Goal: Transaction & Acquisition: Book appointment/travel/reservation

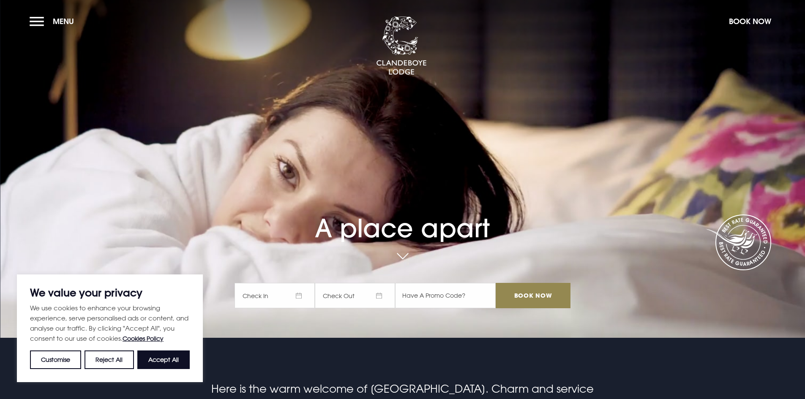
click at [286, 300] on span "Check In" at bounding box center [274, 295] width 80 height 25
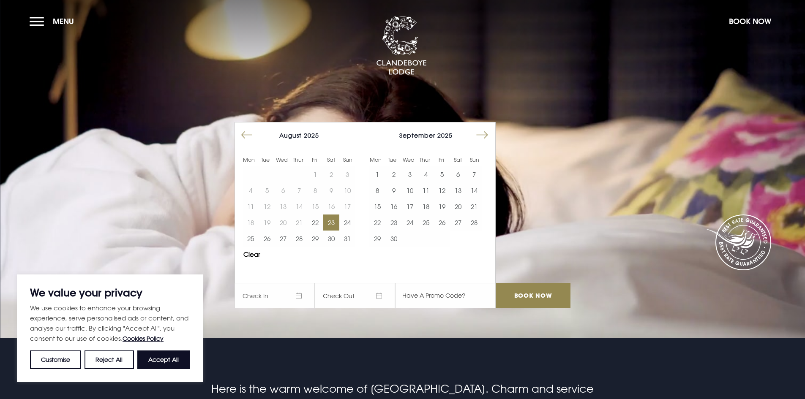
click at [338, 224] on button "23" at bounding box center [331, 223] width 16 height 16
click at [349, 223] on button "24" at bounding box center [347, 223] width 16 height 16
click at [541, 294] on input "Book Now" at bounding box center [533, 295] width 74 height 25
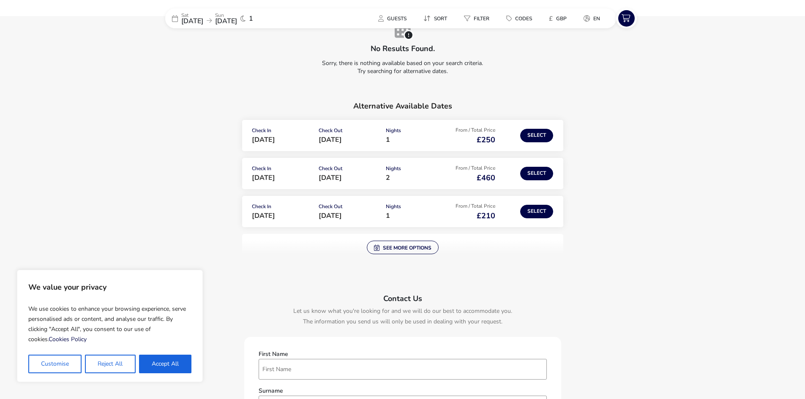
scroll to position [85, 0]
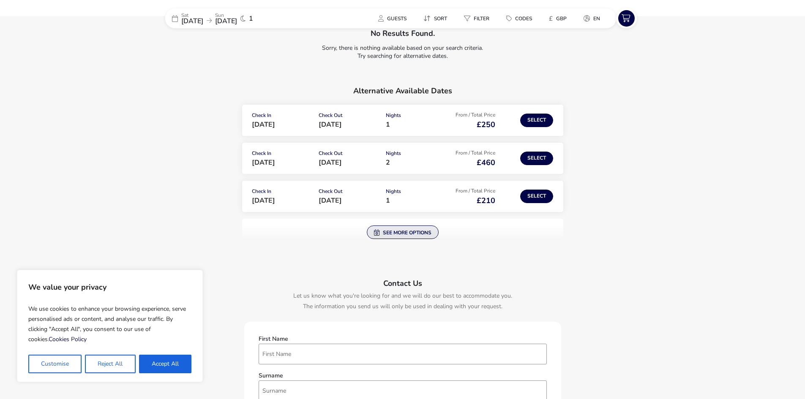
click at [405, 232] on button "See more options" at bounding box center [403, 233] width 72 height 14
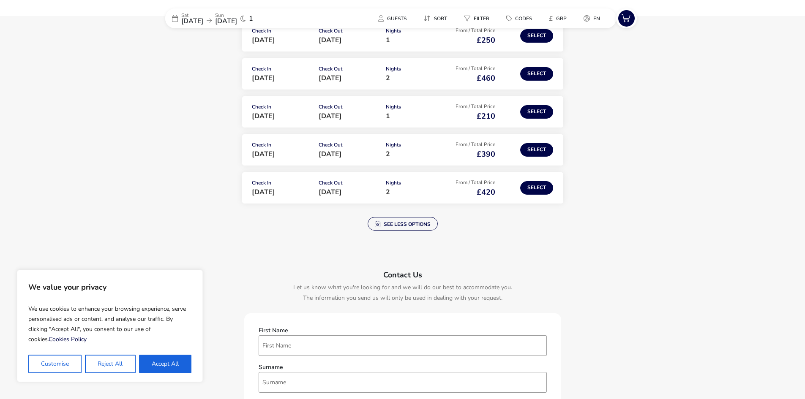
scroll to position [127, 0]
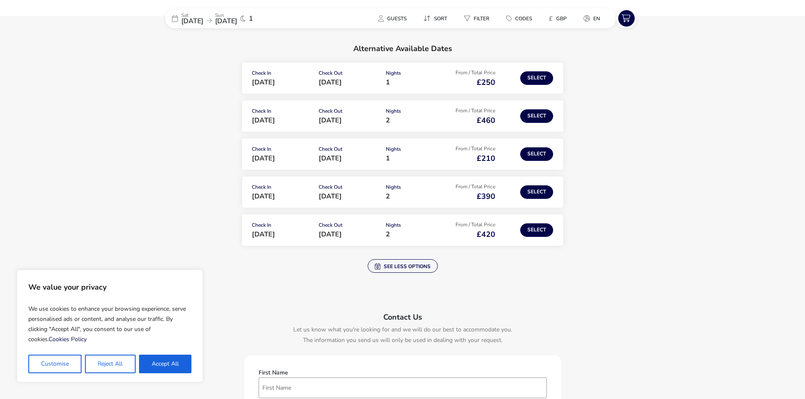
click at [203, 21] on span "23 Aug 2025" at bounding box center [192, 20] width 22 height 9
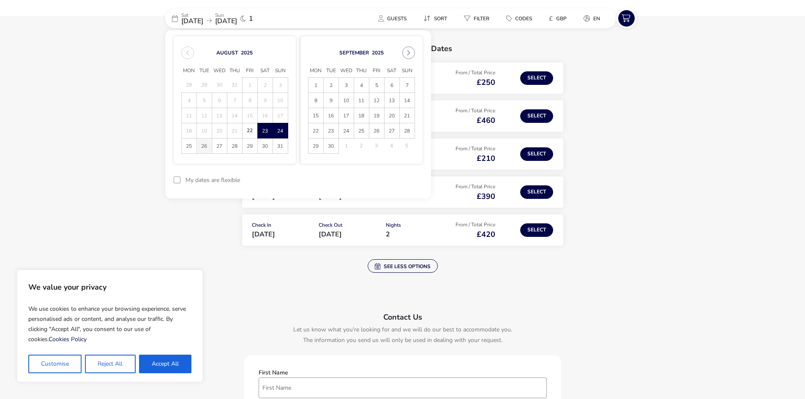
click at [205, 145] on span "26" at bounding box center [204, 146] width 15 height 15
click at [216, 147] on span "27" at bounding box center [219, 146] width 15 height 15
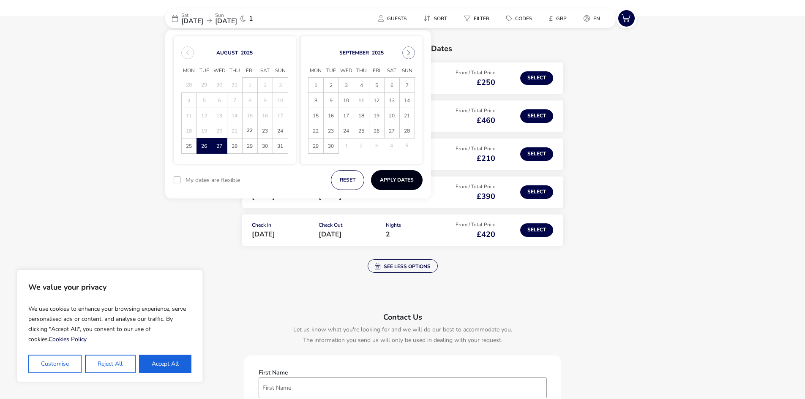
click at [395, 180] on button "Apply Dates" at bounding box center [397, 180] width 52 height 20
